Goal: Find specific page/section: Find specific page/section

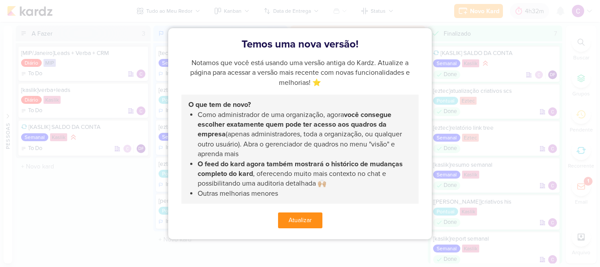
click at [311, 217] on button "Atualizar" at bounding box center [300, 220] width 44 height 16
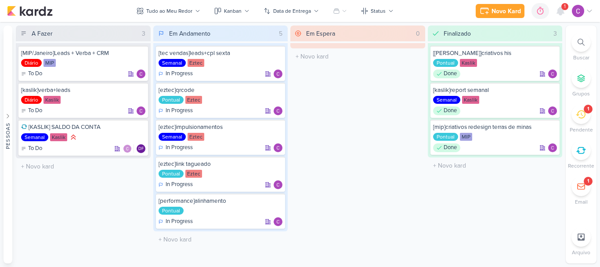
click at [578, 113] on icon at bounding box center [581, 114] width 10 height 10
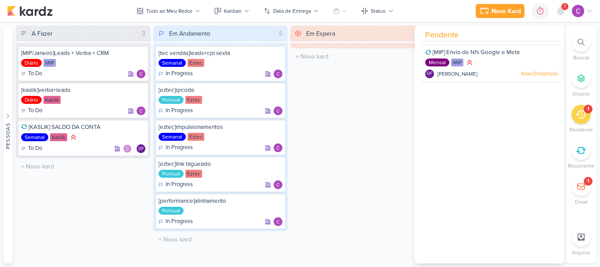
click at [364, 131] on div "Em Espera 0 O título do kard deve ter menos que 100 caracteres" at bounding box center [357, 144] width 135 height 238
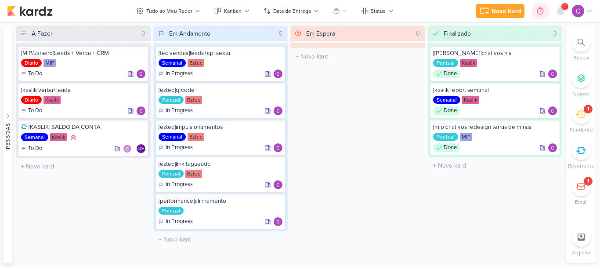
click at [545, 13] on div at bounding box center [540, 11] width 12 height 14
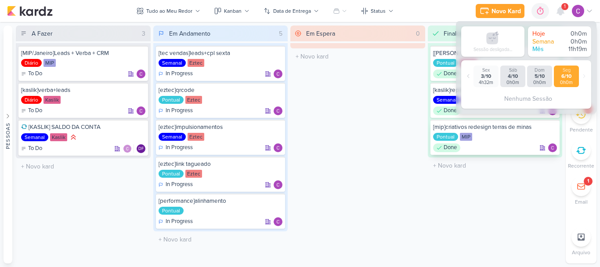
drag, startPoint x: 418, startPoint y: 150, endPoint x: 451, endPoint y: 119, distance: 44.8
click at [419, 145] on div "Em Espera 0 O título do kard deve ter menos que 100 caracteres" at bounding box center [357, 144] width 135 height 238
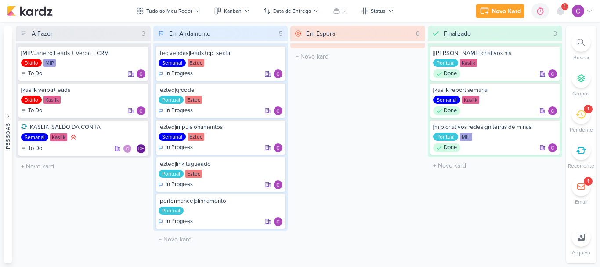
click at [578, 47] on div at bounding box center [580, 41] width 19 height 19
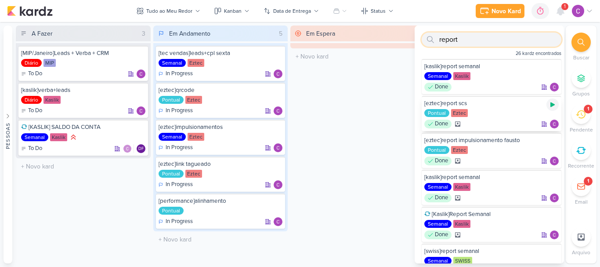
type input "report"
click at [550, 104] on icon at bounding box center [552, 104] width 4 height 5
